Goal: Task Accomplishment & Management: Use online tool/utility

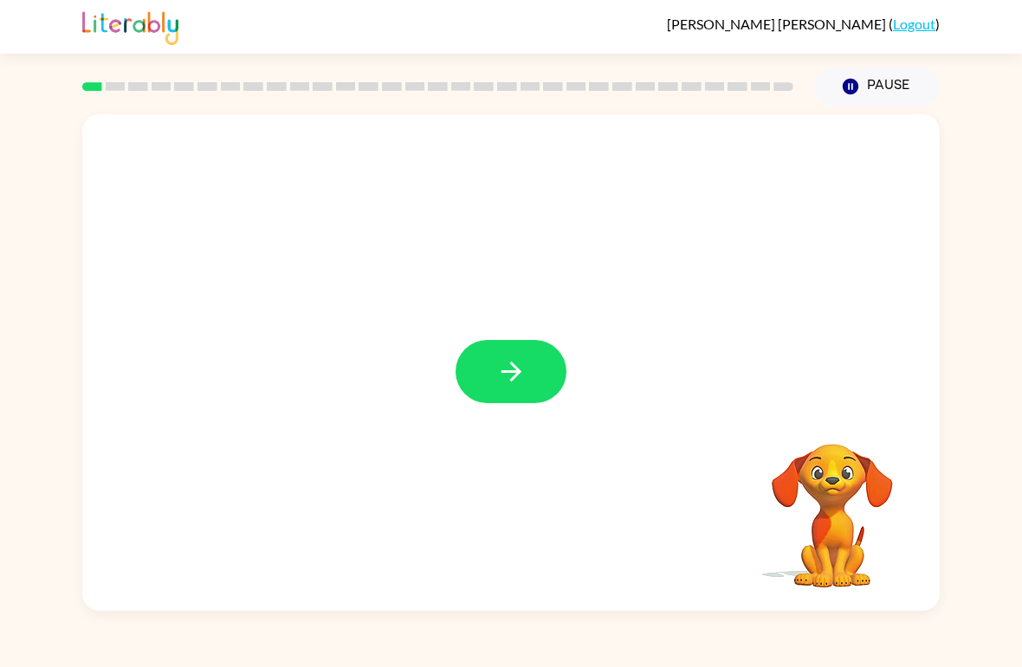
click at [515, 379] on icon "button" at bounding box center [511, 372] width 30 height 30
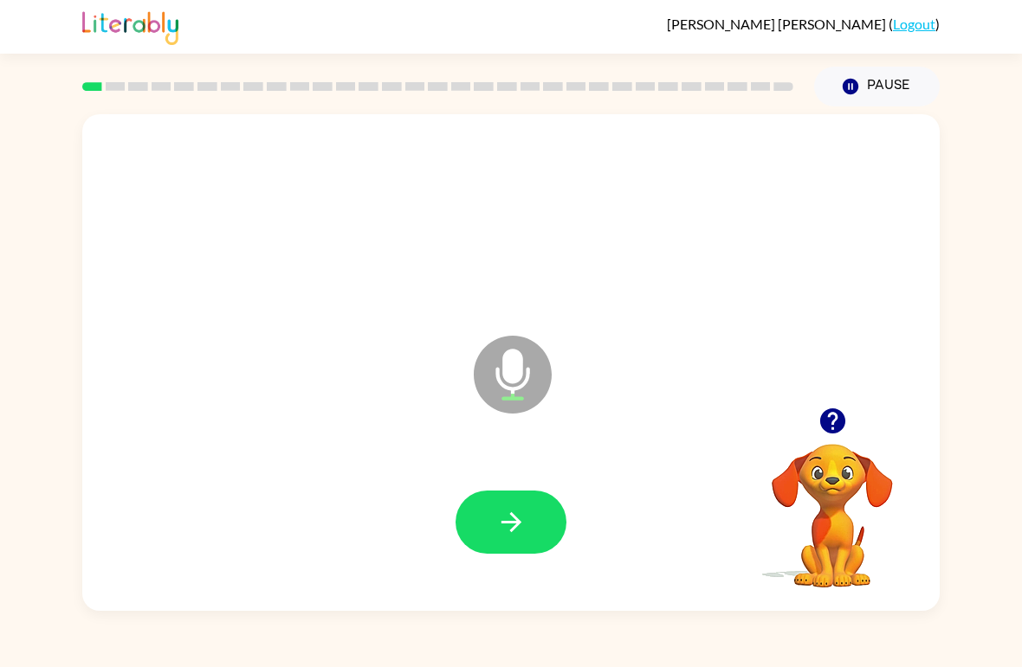
click at [524, 536] on icon "button" at bounding box center [511, 522] width 30 height 30
click at [506, 506] on button "button" at bounding box center [510, 522] width 111 height 63
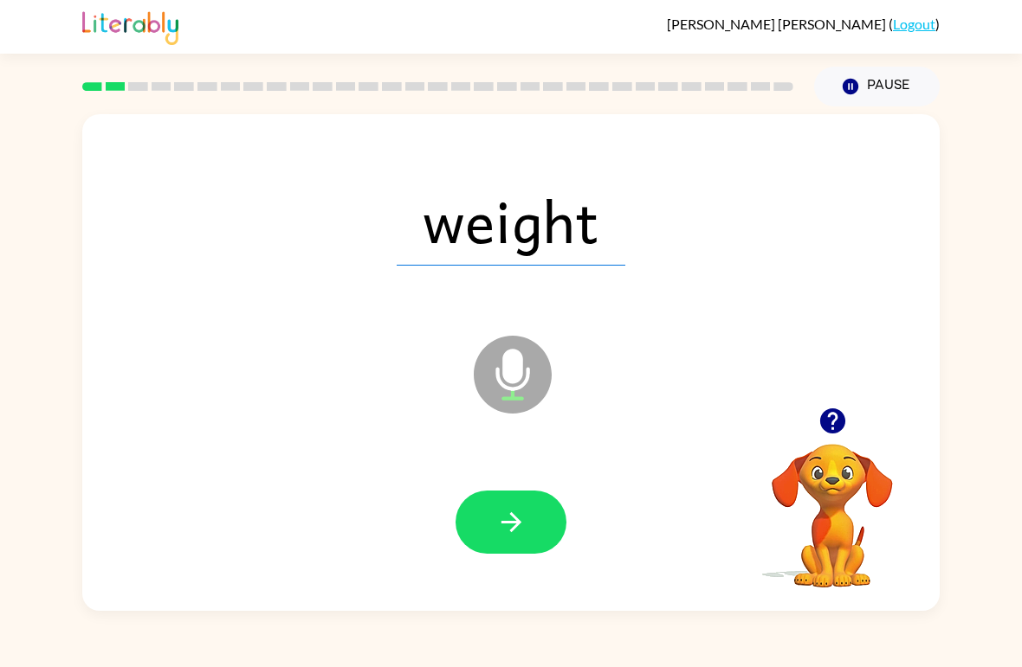
click at [506, 523] on icon "button" at bounding box center [510, 522] width 20 height 20
click at [514, 536] on icon "button" at bounding box center [511, 522] width 30 height 30
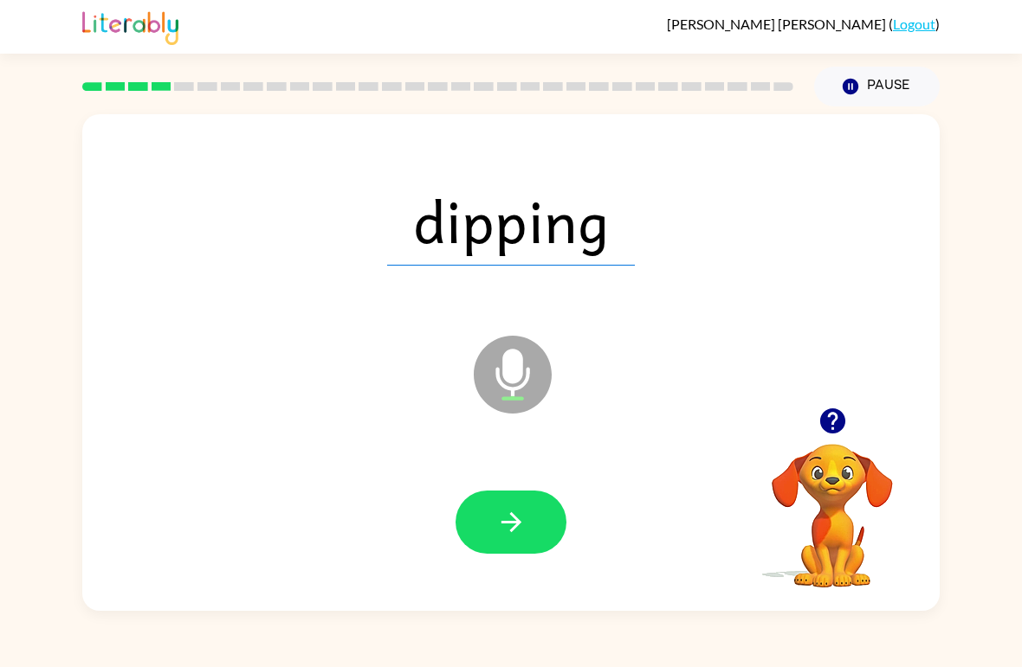
click at [473, 494] on button "button" at bounding box center [510, 522] width 111 height 63
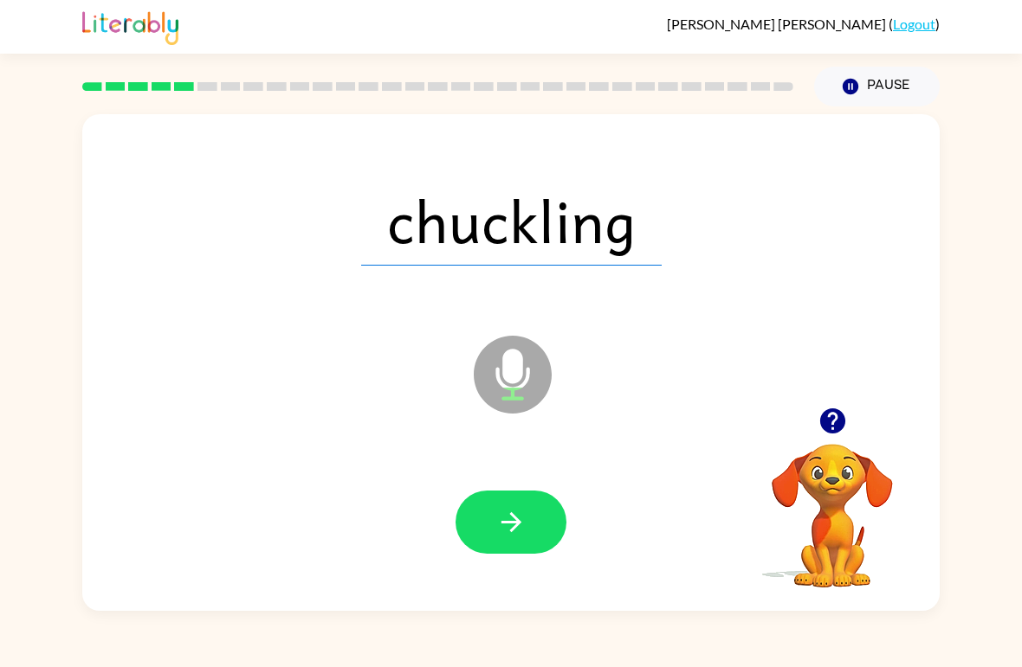
click at [521, 510] on icon "button" at bounding box center [511, 522] width 30 height 30
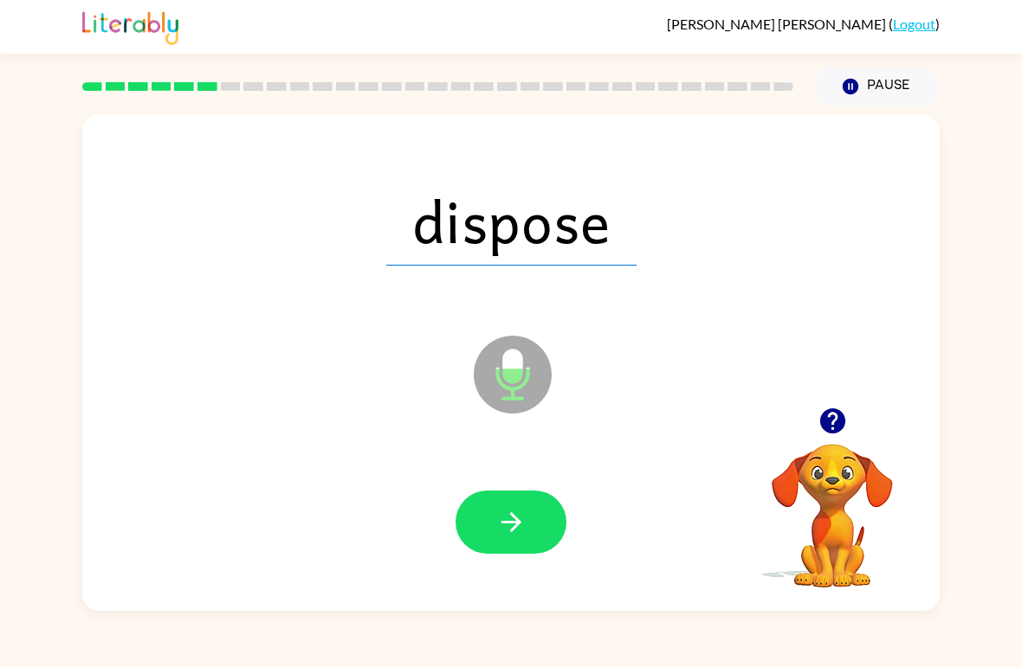
click at [493, 525] on button "button" at bounding box center [510, 522] width 111 height 63
click at [523, 532] on icon "button" at bounding box center [511, 522] width 30 height 30
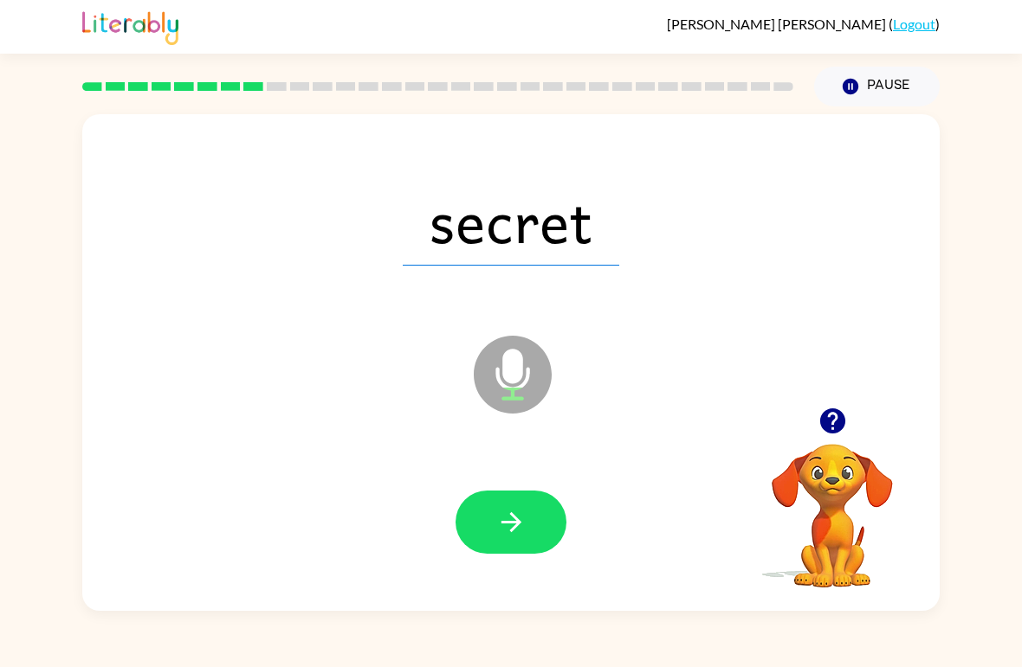
click at [521, 532] on icon "button" at bounding box center [511, 522] width 30 height 30
click at [489, 515] on button "button" at bounding box center [510, 522] width 111 height 63
click at [499, 520] on icon "button" at bounding box center [511, 522] width 30 height 30
click at [489, 508] on button "button" at bounding box center [510, 522] width 111 height 63
click at [498, 529] on icon "button" at bounding box center [511, 522] width 30 height 30
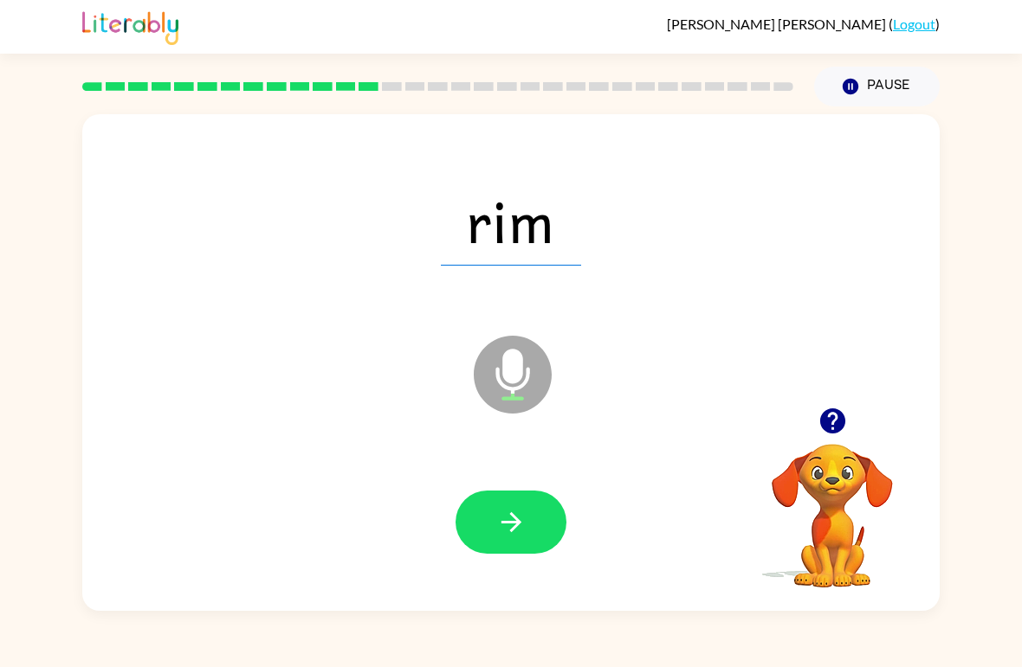
click at [500, 529] on icon "button" at bounding box center [511, 522] width 30 height 30
click at [505, 510] on icon "button" at bounding box center [511, 522] width 30 height 30
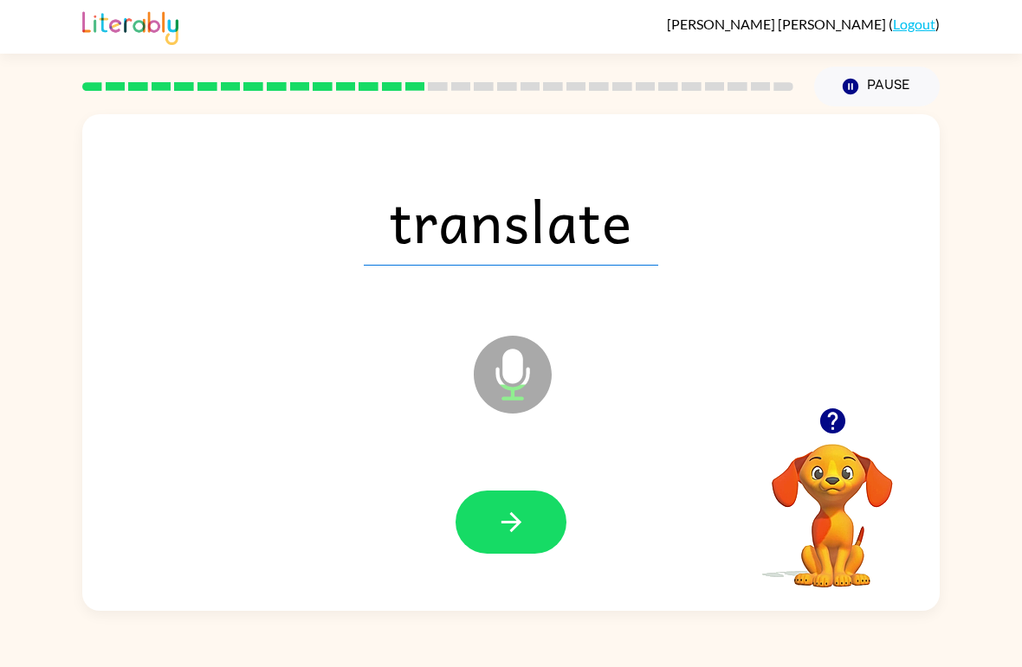
click at [503, 512] on icon "button" at bounding box center [511, 522] width 30 height 30
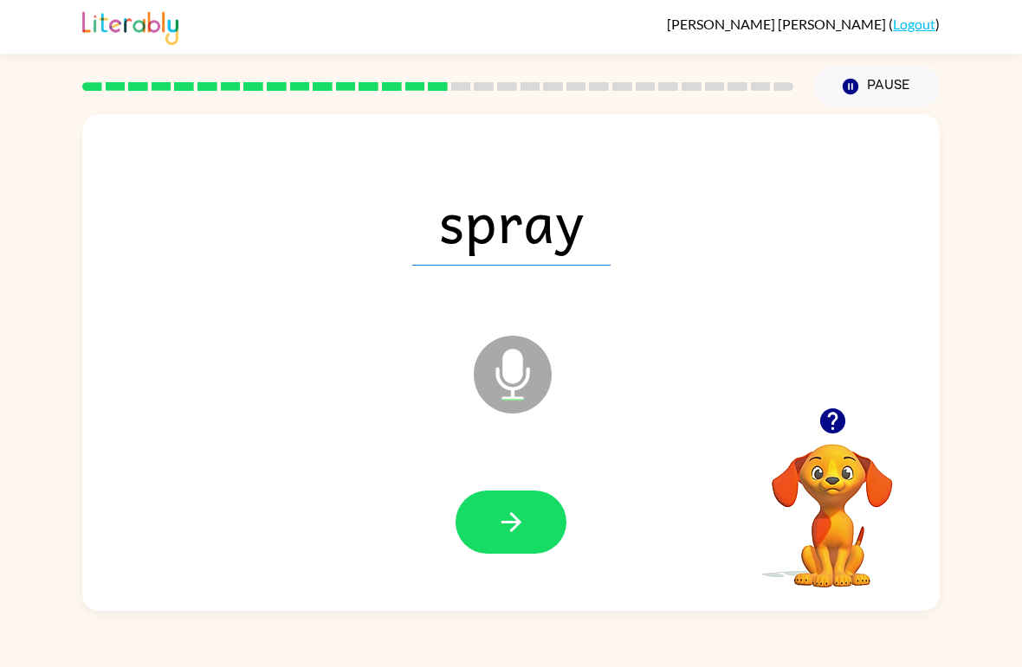
click at [490, 478] on div at bounding box center [511, 523] width 822 height 143
click at [494, 512] on button "button" at bounding box center [510, 522] width 111 height 63
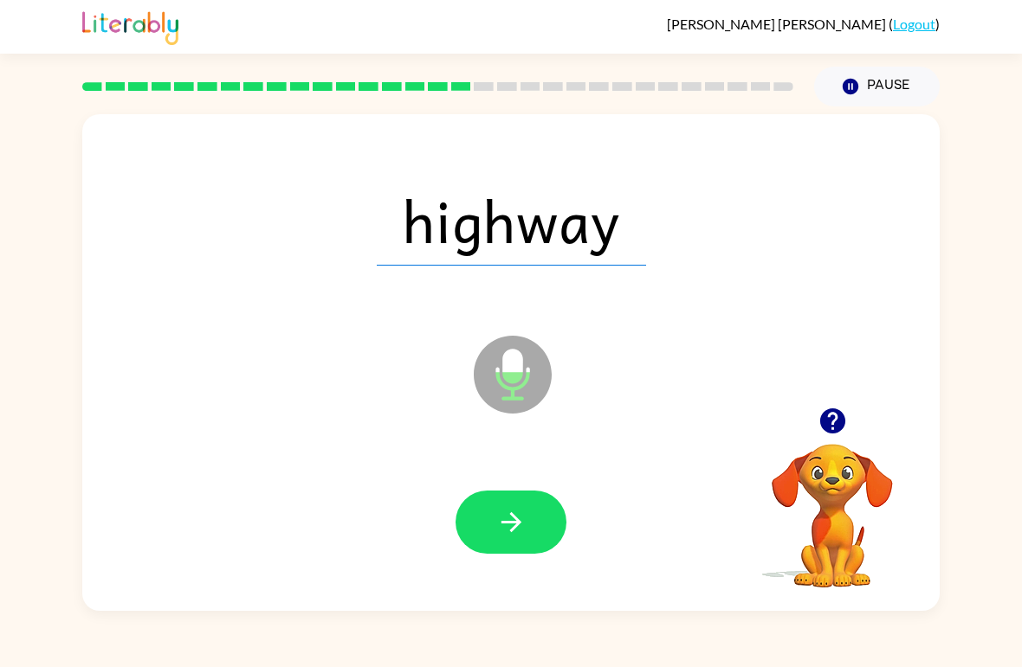
click at [480, 503] on button "button" at bounding box center [510, 522] width 111 height 63
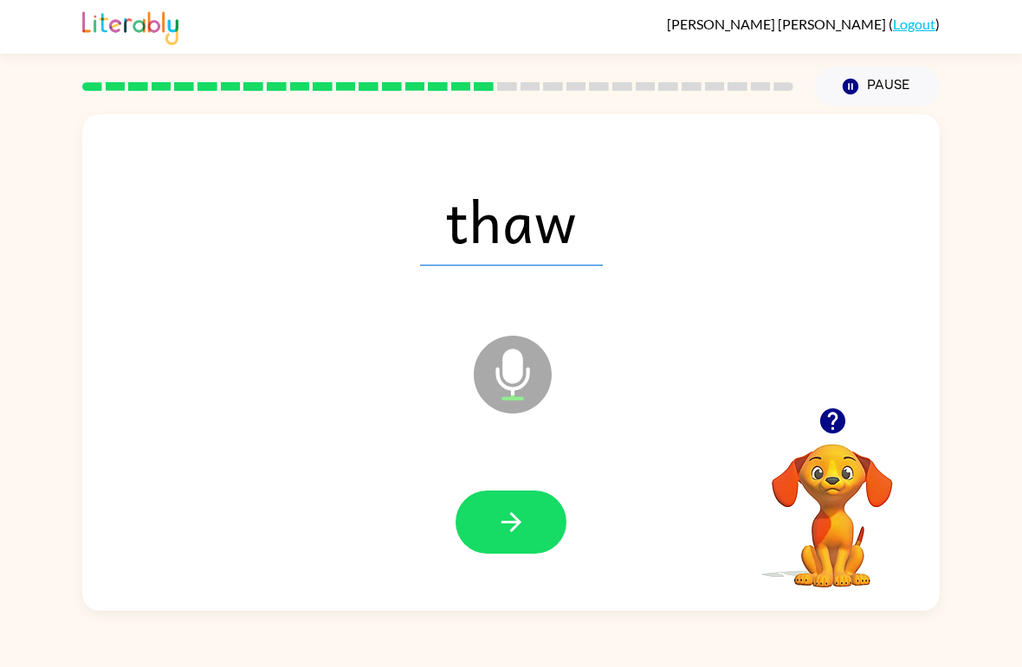
click at [504, 510] on icon "button" at bounding box center [511, 522] width 30 height 30
click at [484, 514] on button "button" at bounding box center [510, 522] width 111 height 63
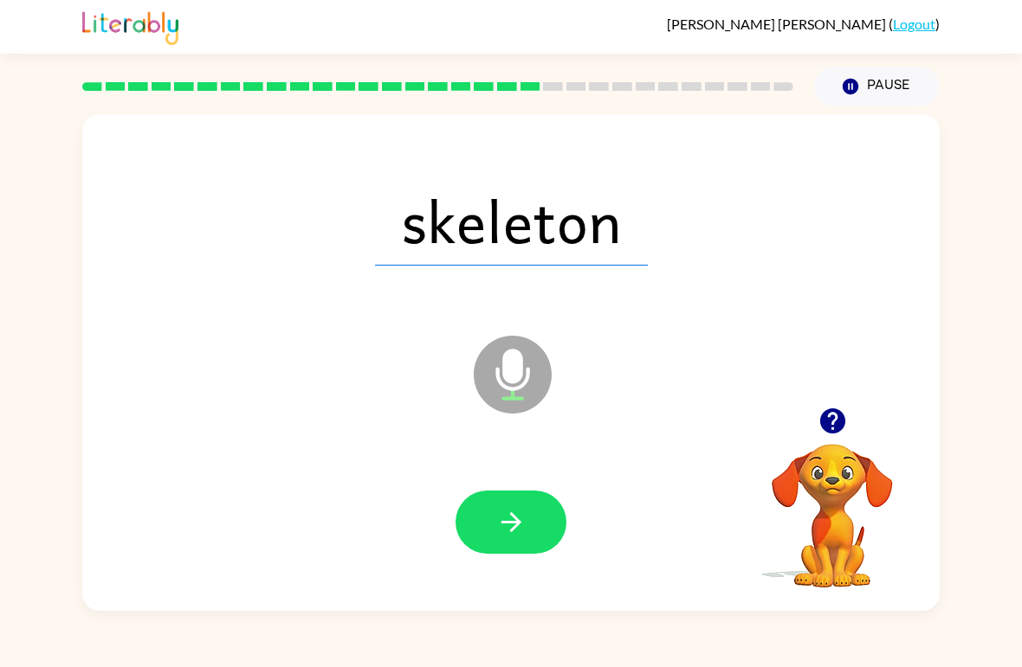
click at [493, 499] on button "button" at bounding box center [510, 522] width 111 height 63
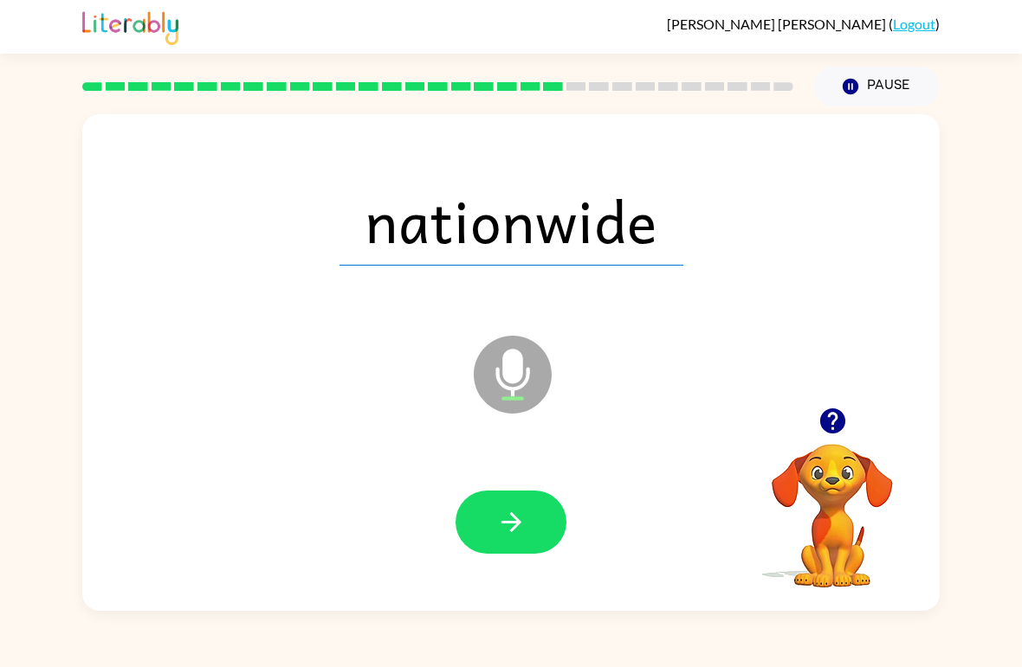
click at [505, 512] on icon "button" at bounding box center [511, 522] width 30 height 30
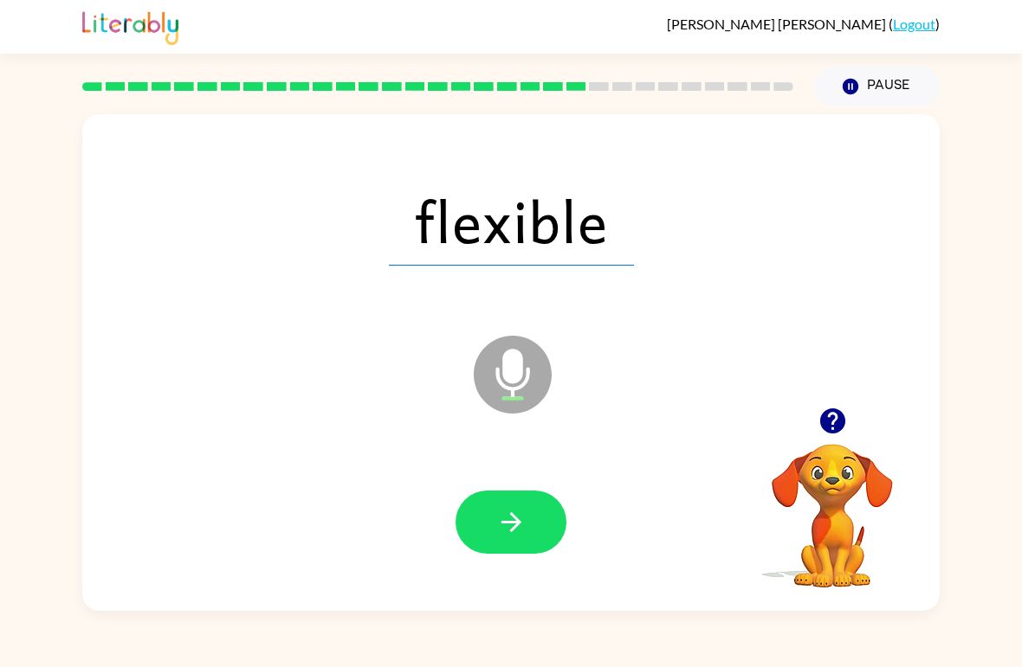
click at [514, 517] on icon "button" at bounding box center [510, 522] width 20 height 20
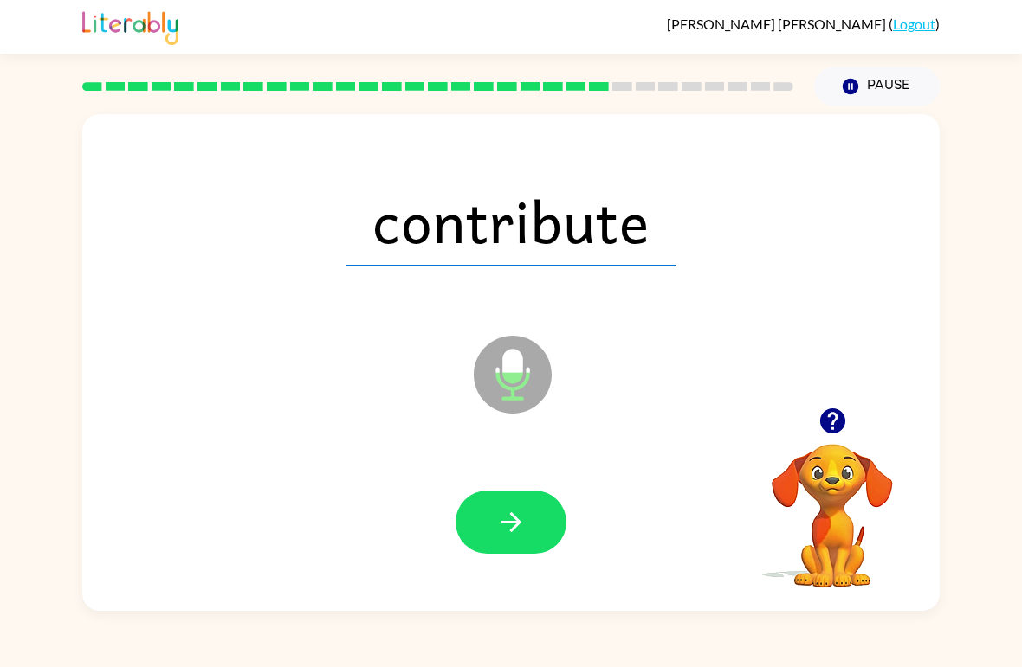
click at [528, 512] on button "button" at bounding box center [510, 522] width 111 height 63
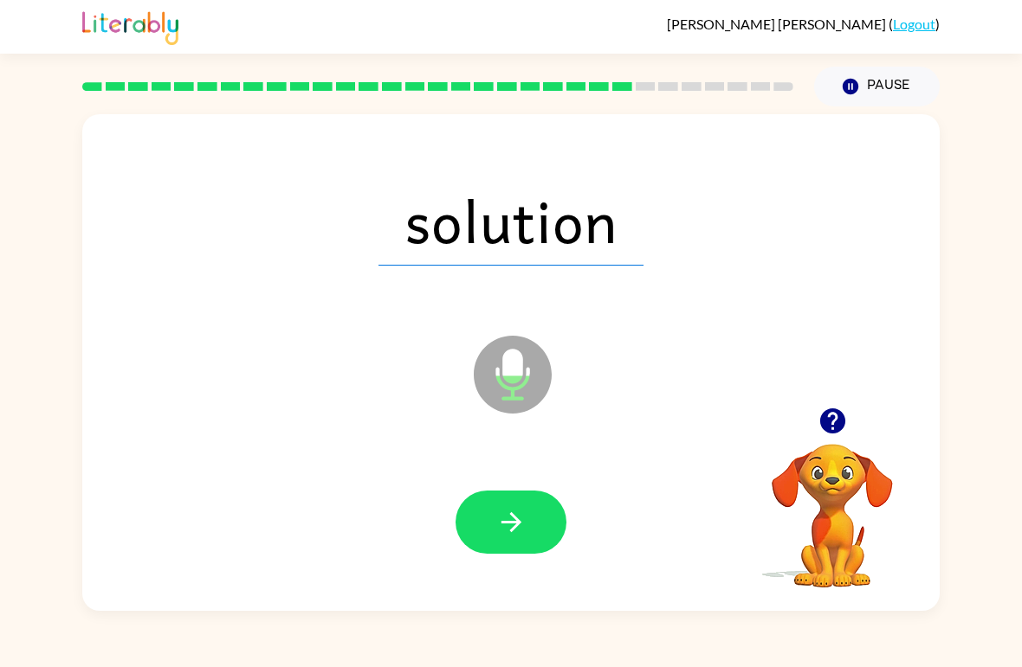
click at [477, 511] on button "button" at bounding box center [510, 522] width 111 height 63
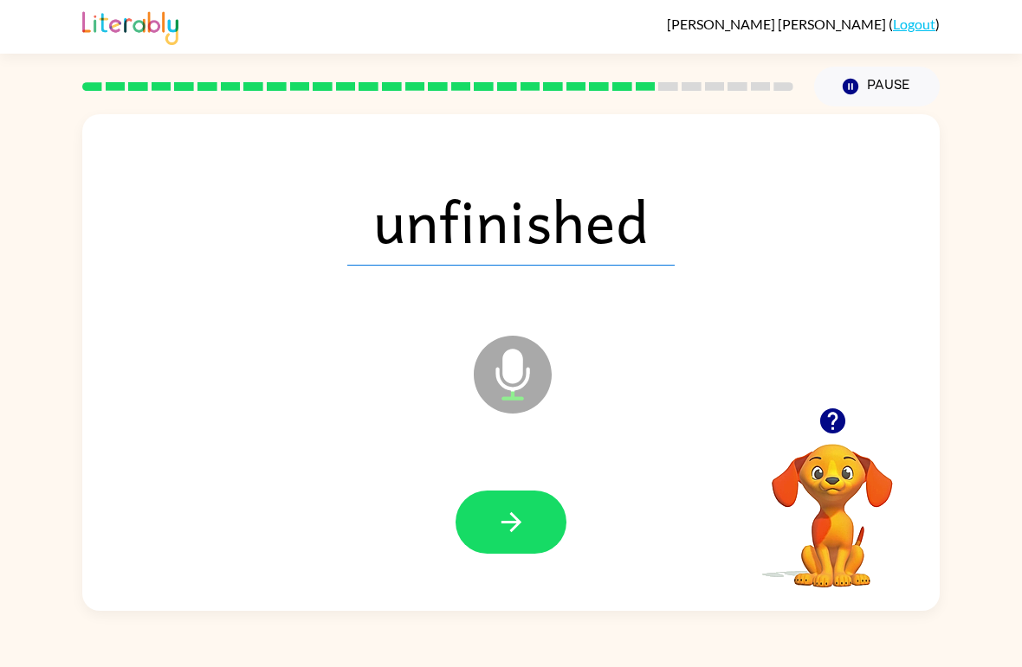
click at [505, 554] on button "button" at bounding box center [510, 522] width 111 height 63
click at [506, 557] on div at bounding box center [511, 523] width 822 height 143
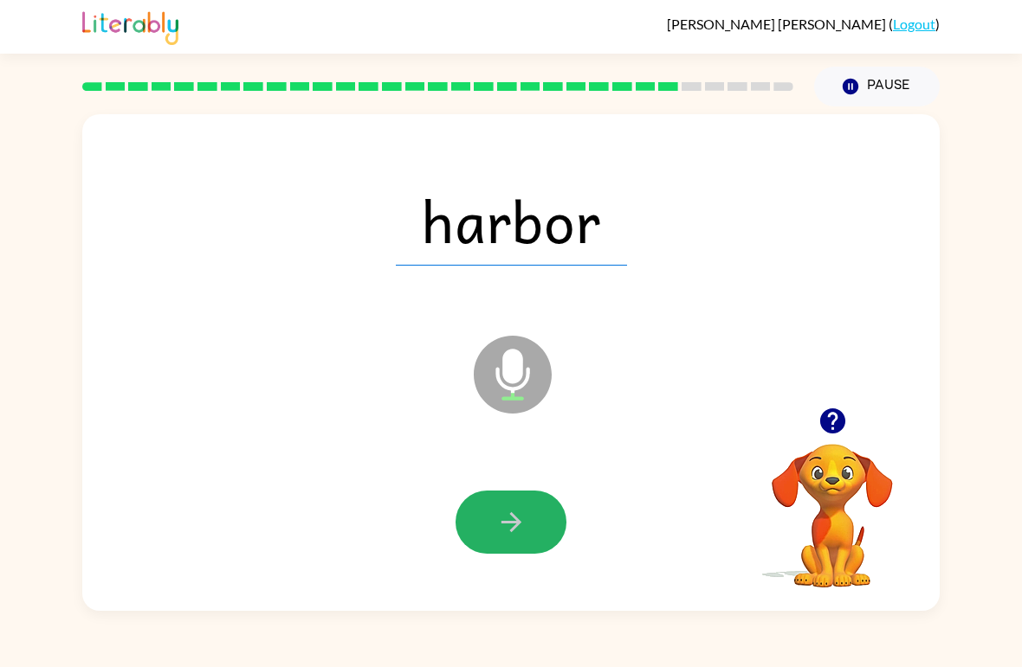
click at [517, 525] on icon "button" at bounding box center [510, 522] width 20 height 20
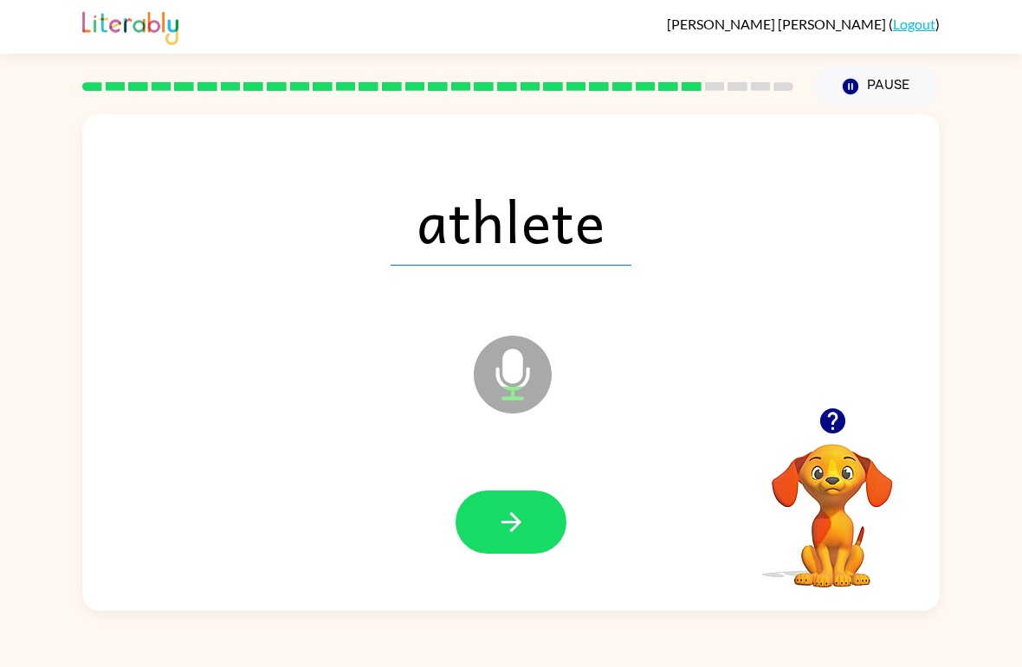
click at [517, 532] on icon "button" at bounding box center [511, 522] width 30 height 30
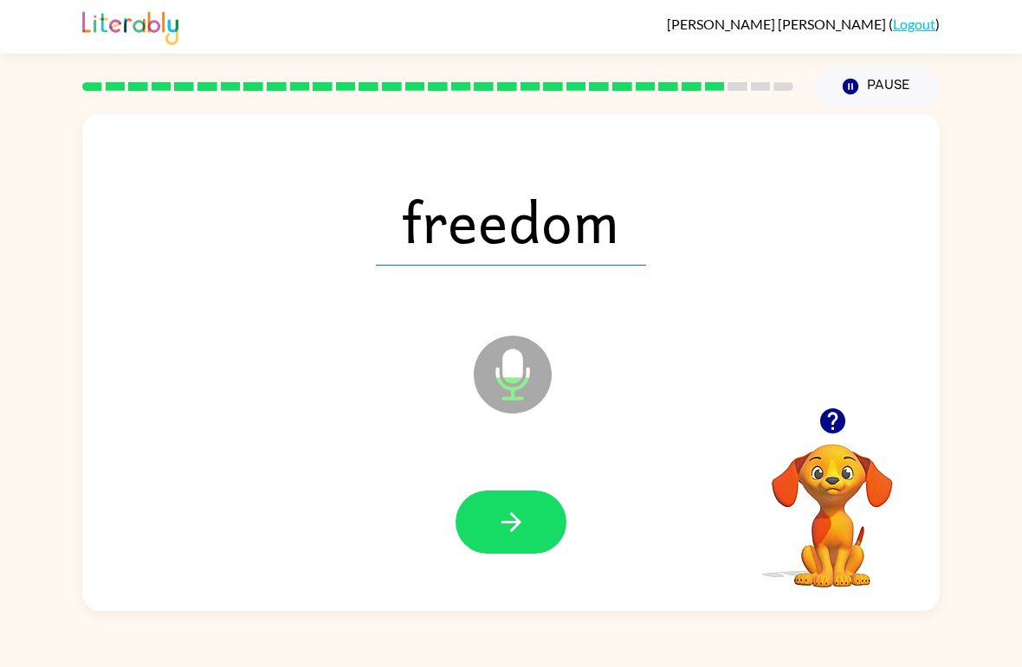
click at [509, 524] on icon "button" at bounding box center [510, 522] width 20 height 20
click at [556, 530] on button "button" at bounding box center [510, 522] width 111 height 63
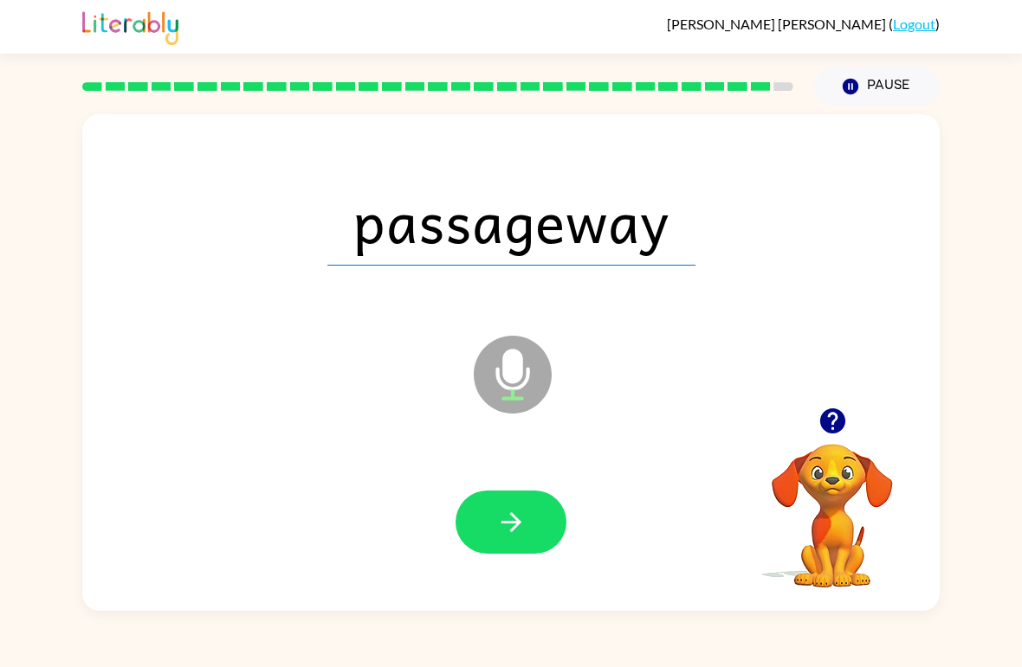
click at [531, 509] on button "button" at bounding box center [510, 522] width 111 height 63
